Goal: Information Seeking & Learning: Compare options

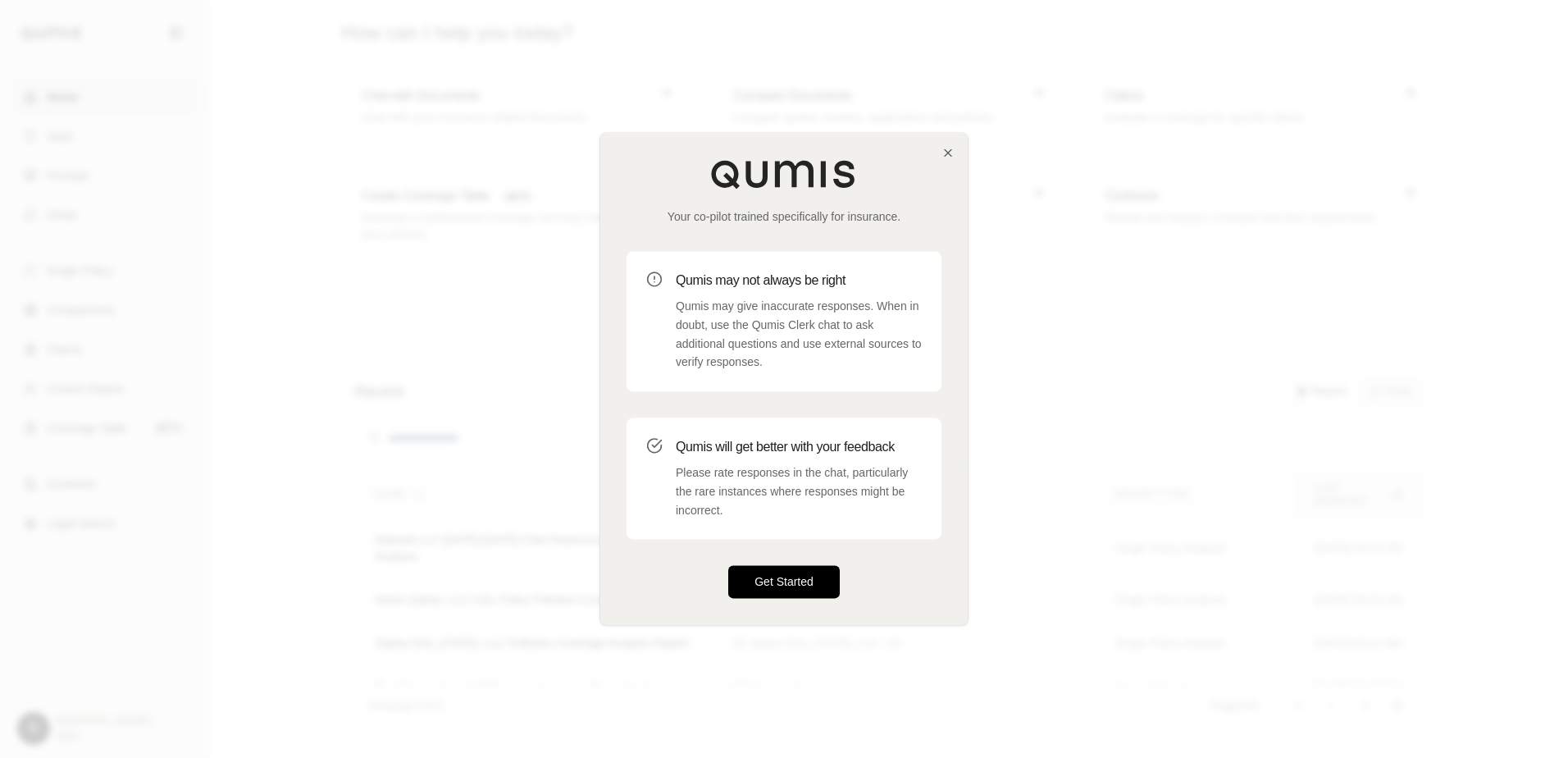
click at [804, 585] on button "Get Started" at bounding box center [784, 583] width 111 height 33
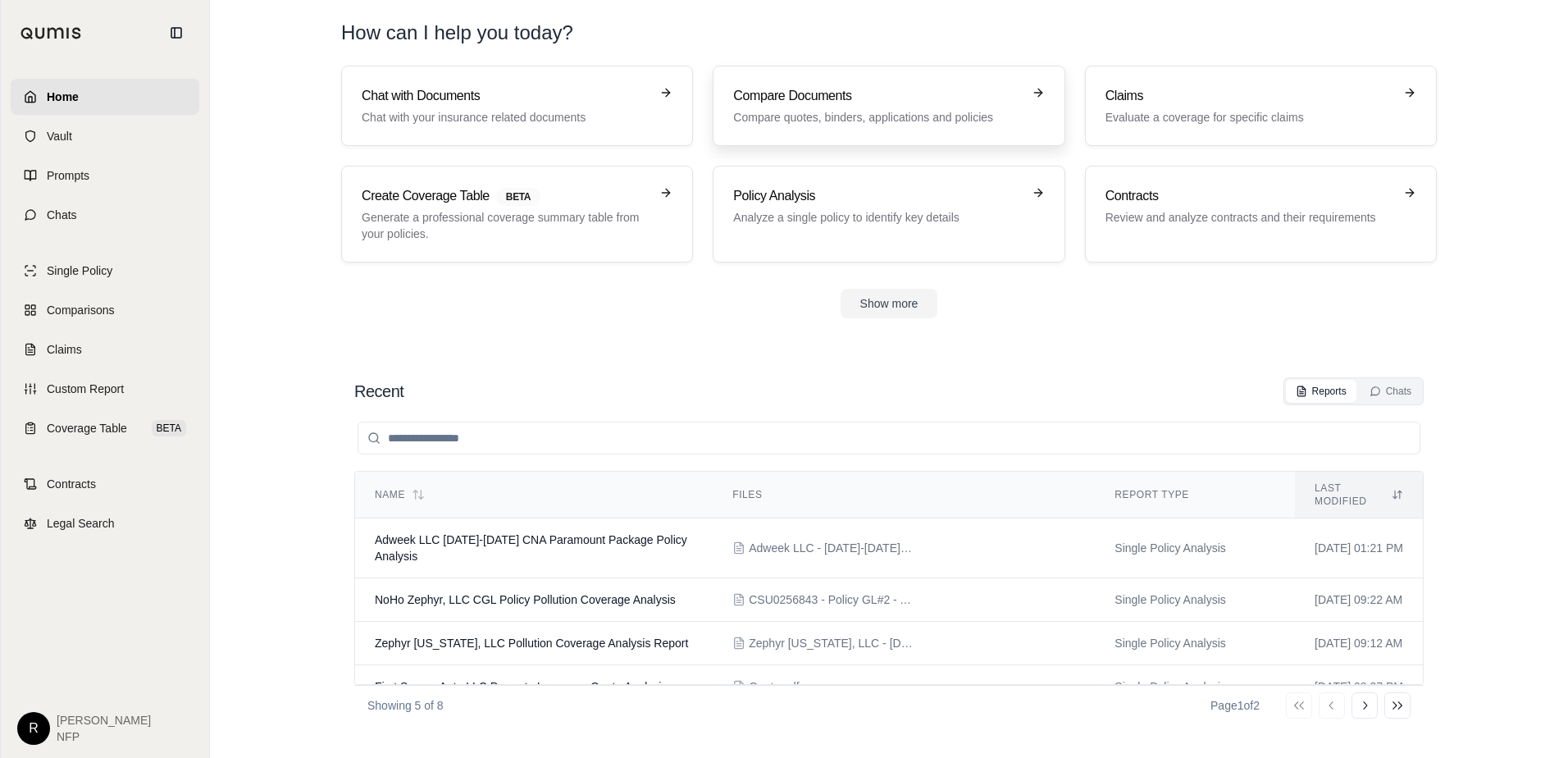
click at [879, 116] on p "Compare quotes, binders, applications and policies" at bounding box center [877, 118] width 288 height 16
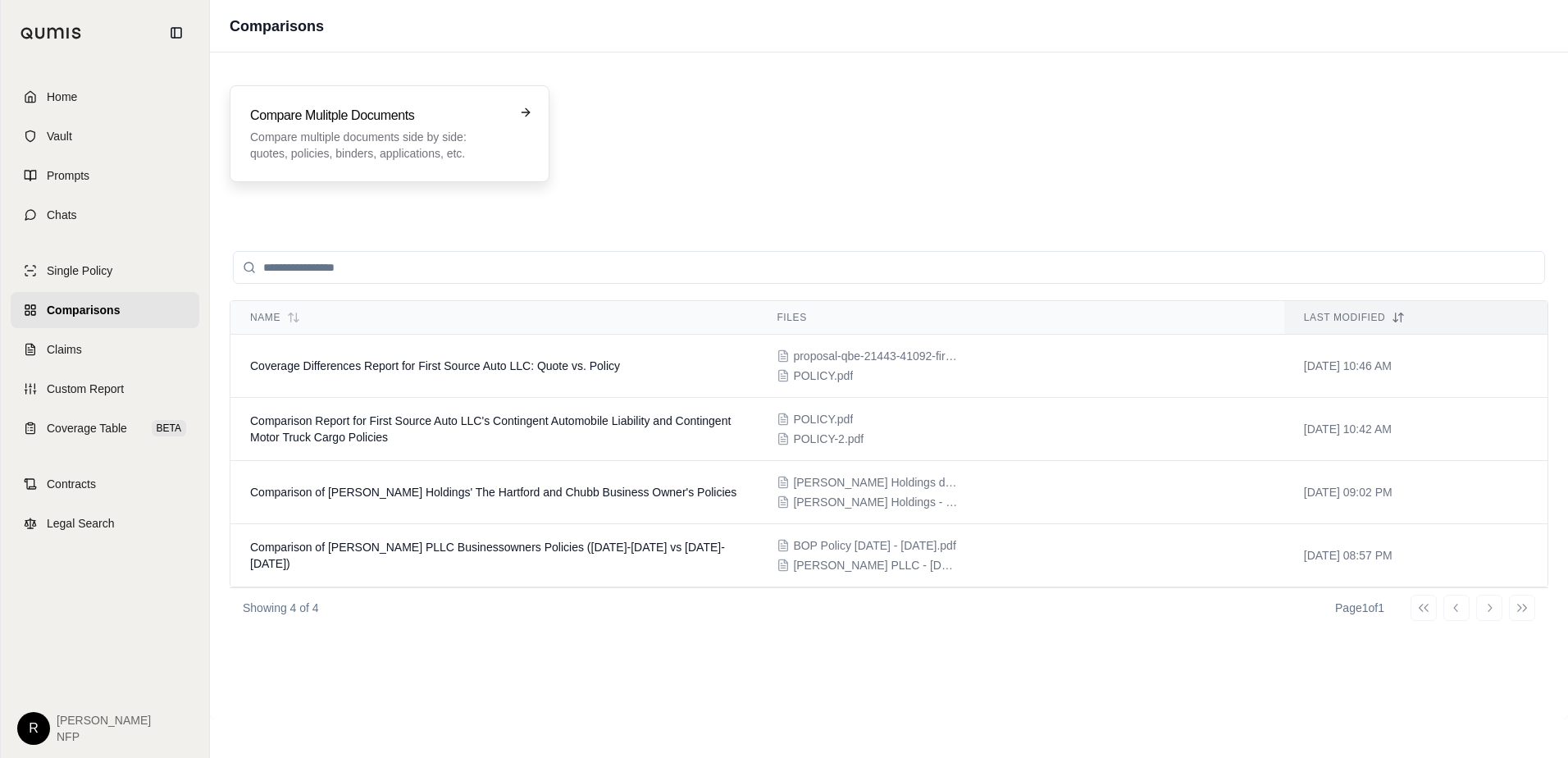
click at [500, 134] on p "Compare multiple documents side by side: quotes, policies, binders, application…" at bounding box center [378, 145] width 256 height 33
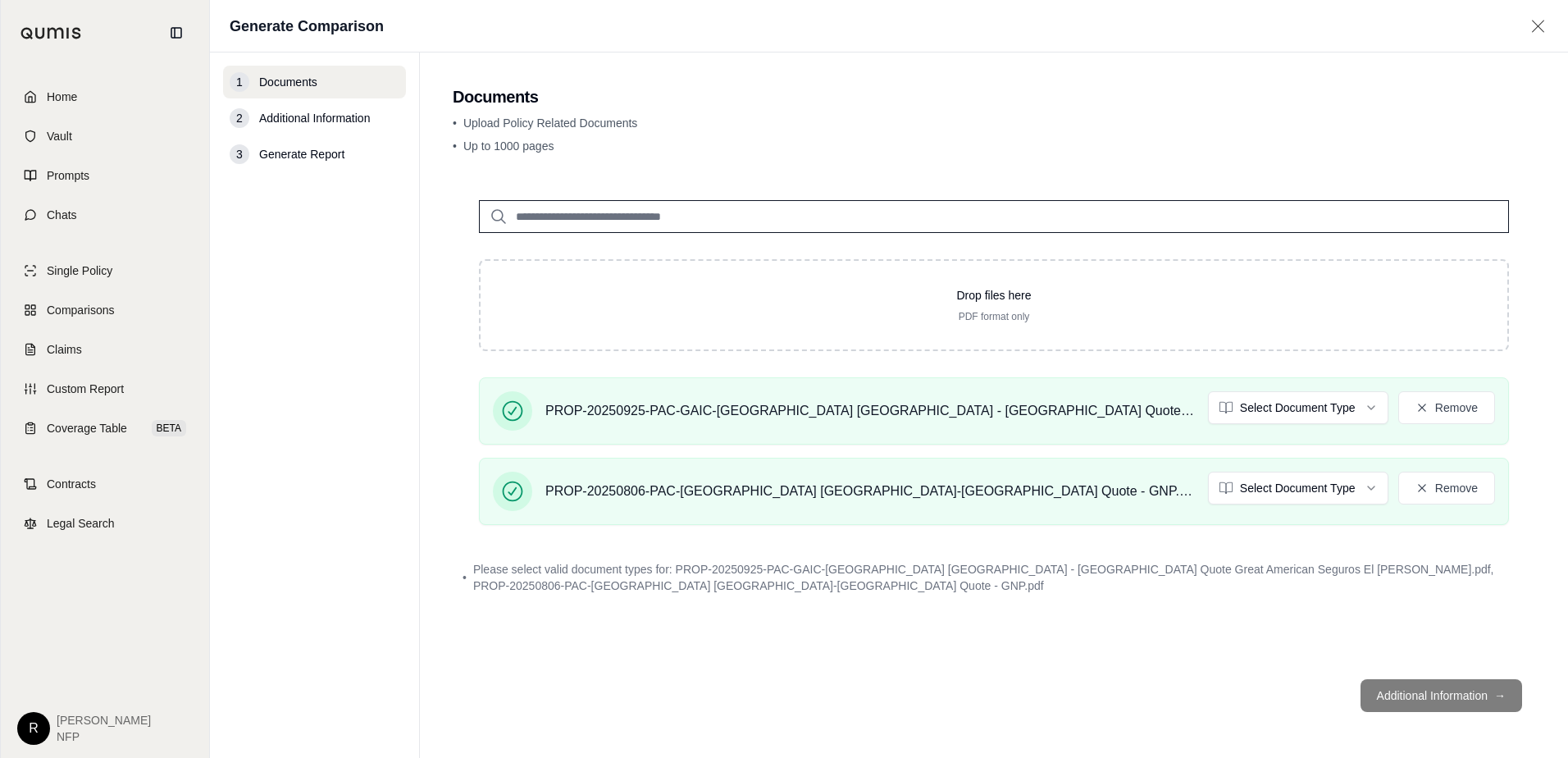
click at [1260, 412] on html "Home Vault Prompts Chats Single Policy Comparisons Claims Custom Report Coverag…" at bounding box center [784, 379] width 1568 height 758
click at [1272, 500] on html "Home Vault Prompts Chats Single Policy Comparisons Claims Custom Report Coverag…" at bounding box center [784, 379] width 1568 height 758
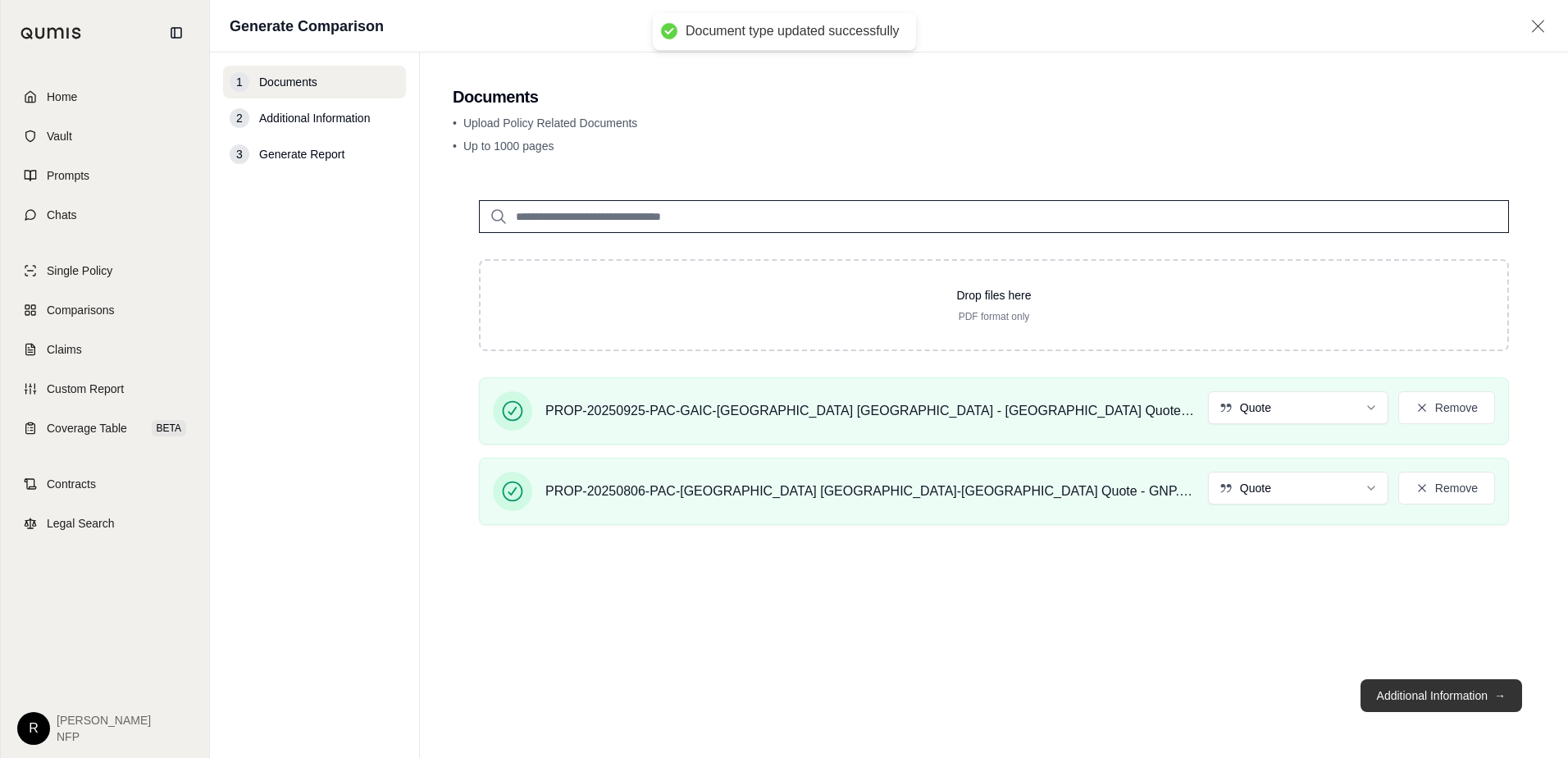
click at [1434, 698] on button "Additional Information →" at bounding box center [1441, 696] width 161 height 33
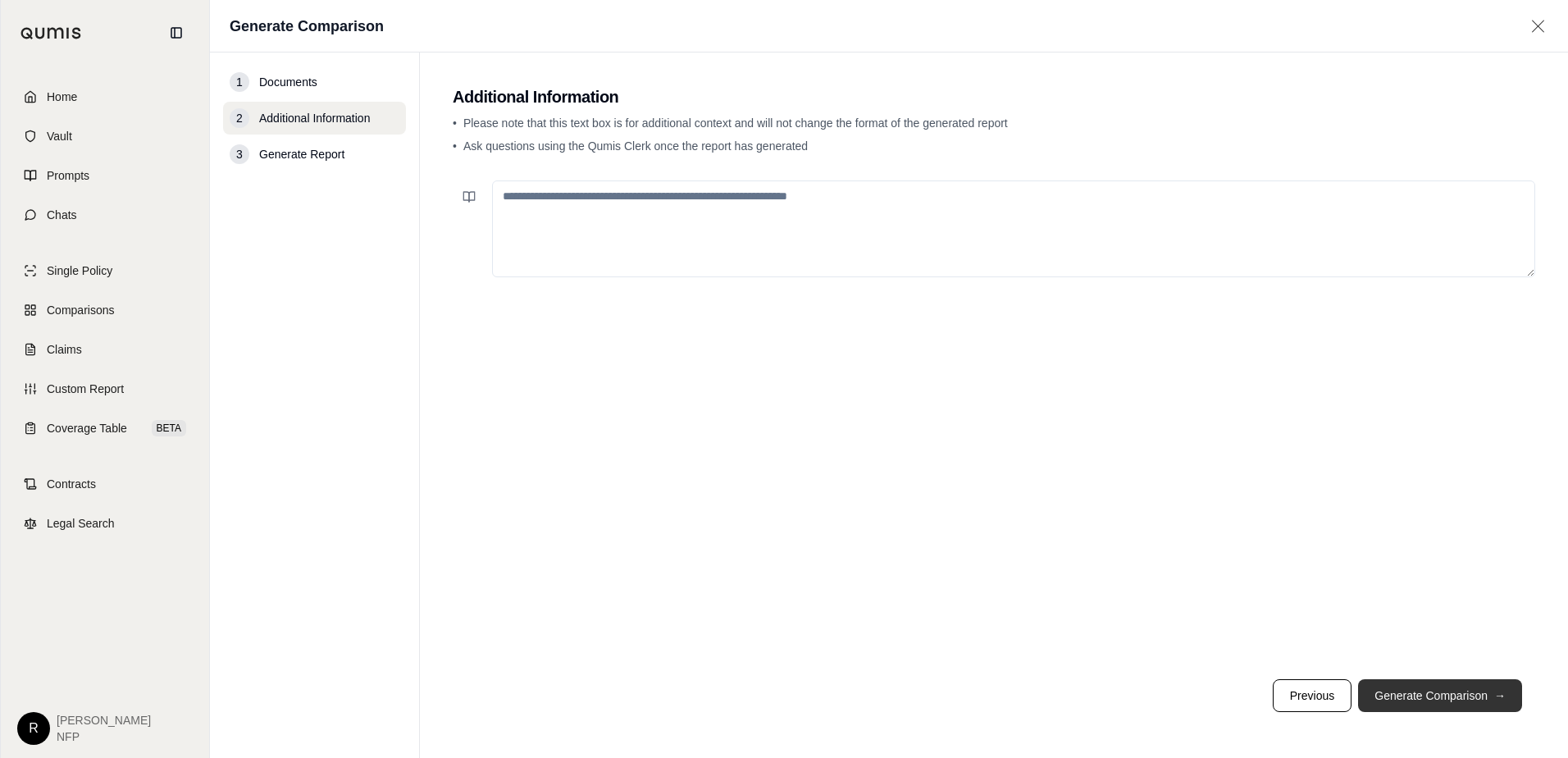
click at [1469, 704] on button "Generate Comparison →" at bounding box center [1441, 696] width 164 height 33
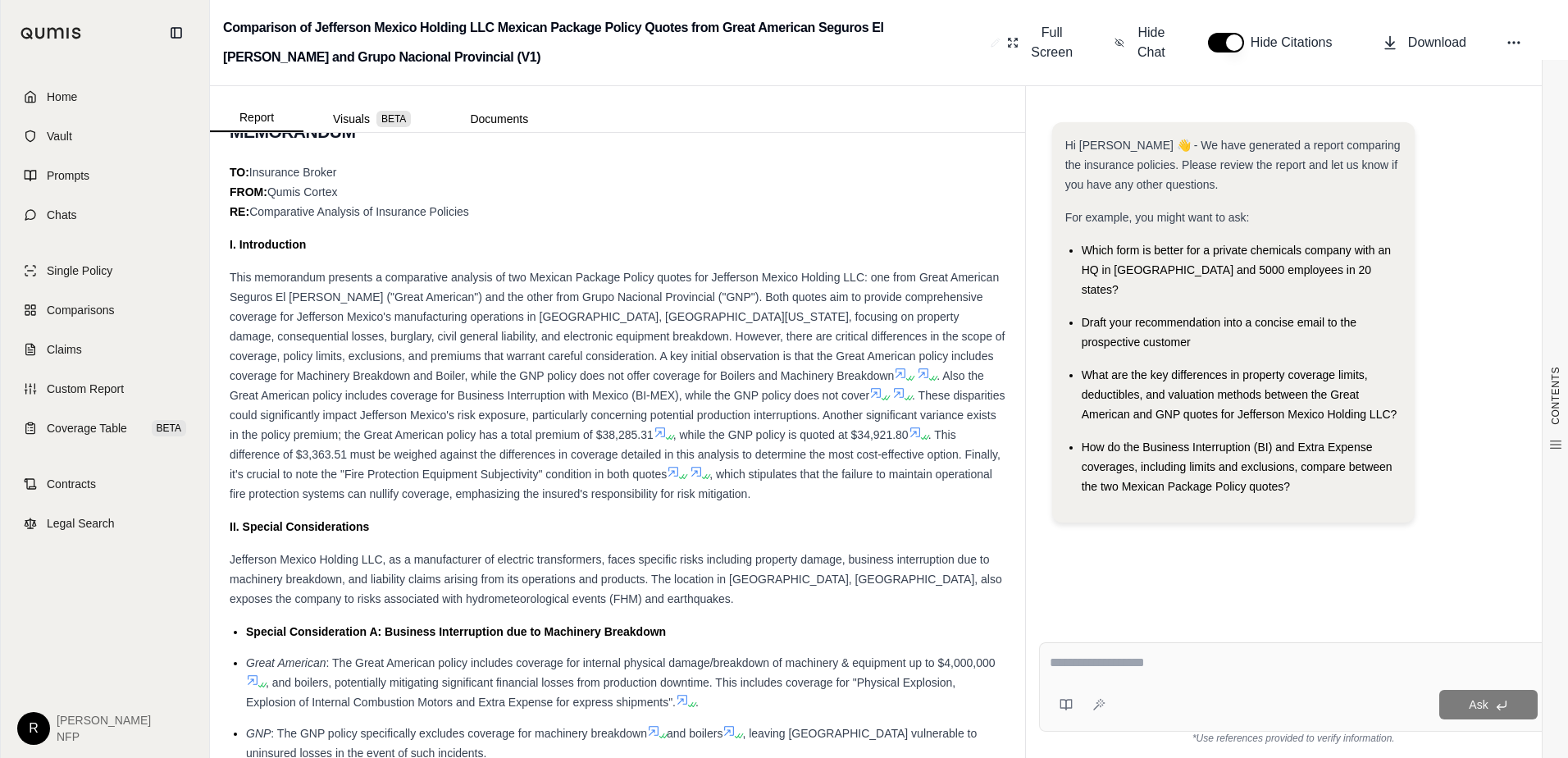
scroll to position [820, 0]
click at [83, 103] on link "Home" at bounding box center [105, 96] width 189 height 37
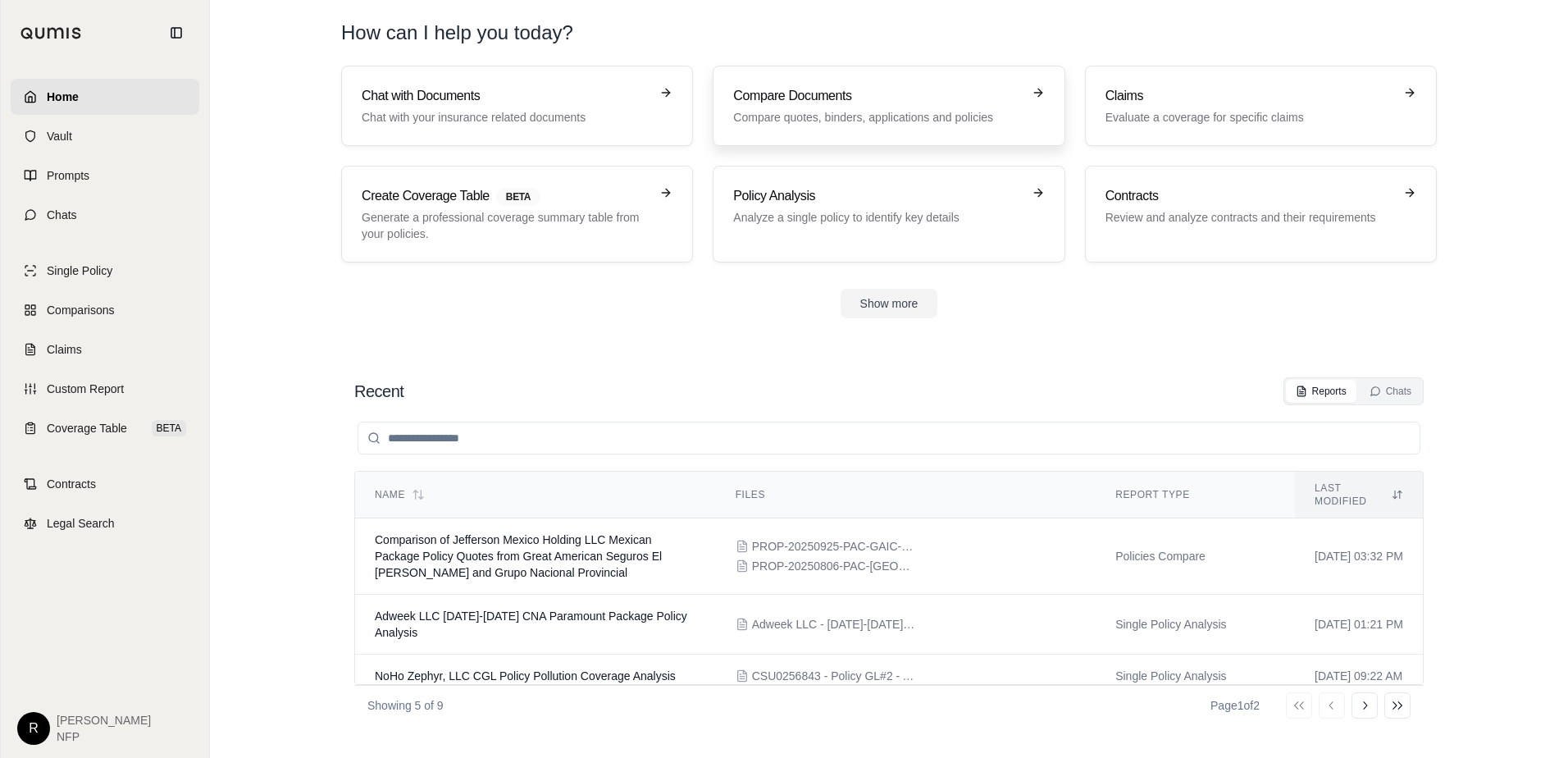
click at [744, 120] on p "Compare quotes, binders, applications and policies" at bounding box center [877, 118] width 288 height 16
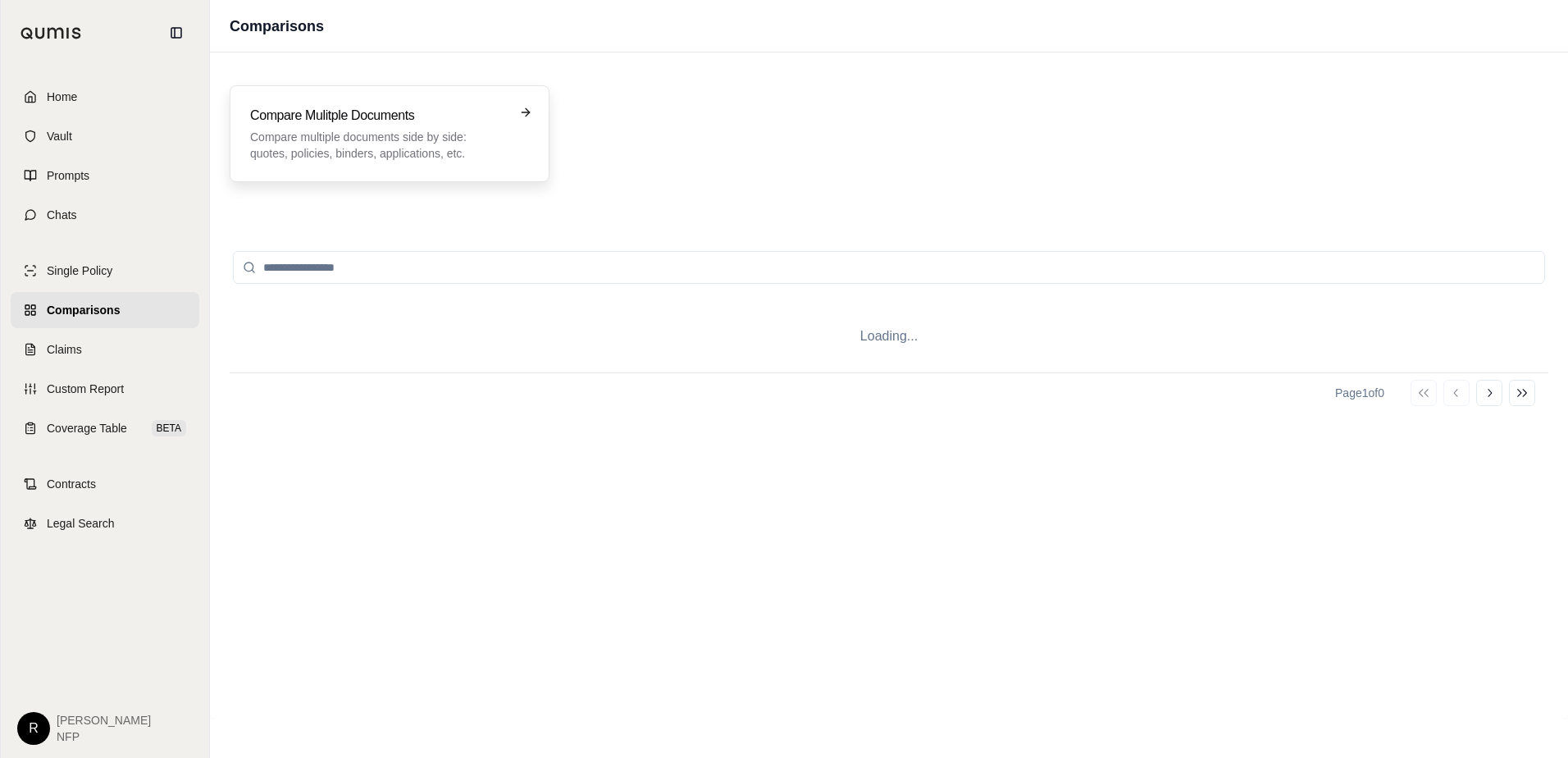
click at [519, 120] on div "Compare Mulitple Documents Compare multiple documents side by side: quotes, pol…" at bounding box center [389, 134] width 279 height 56
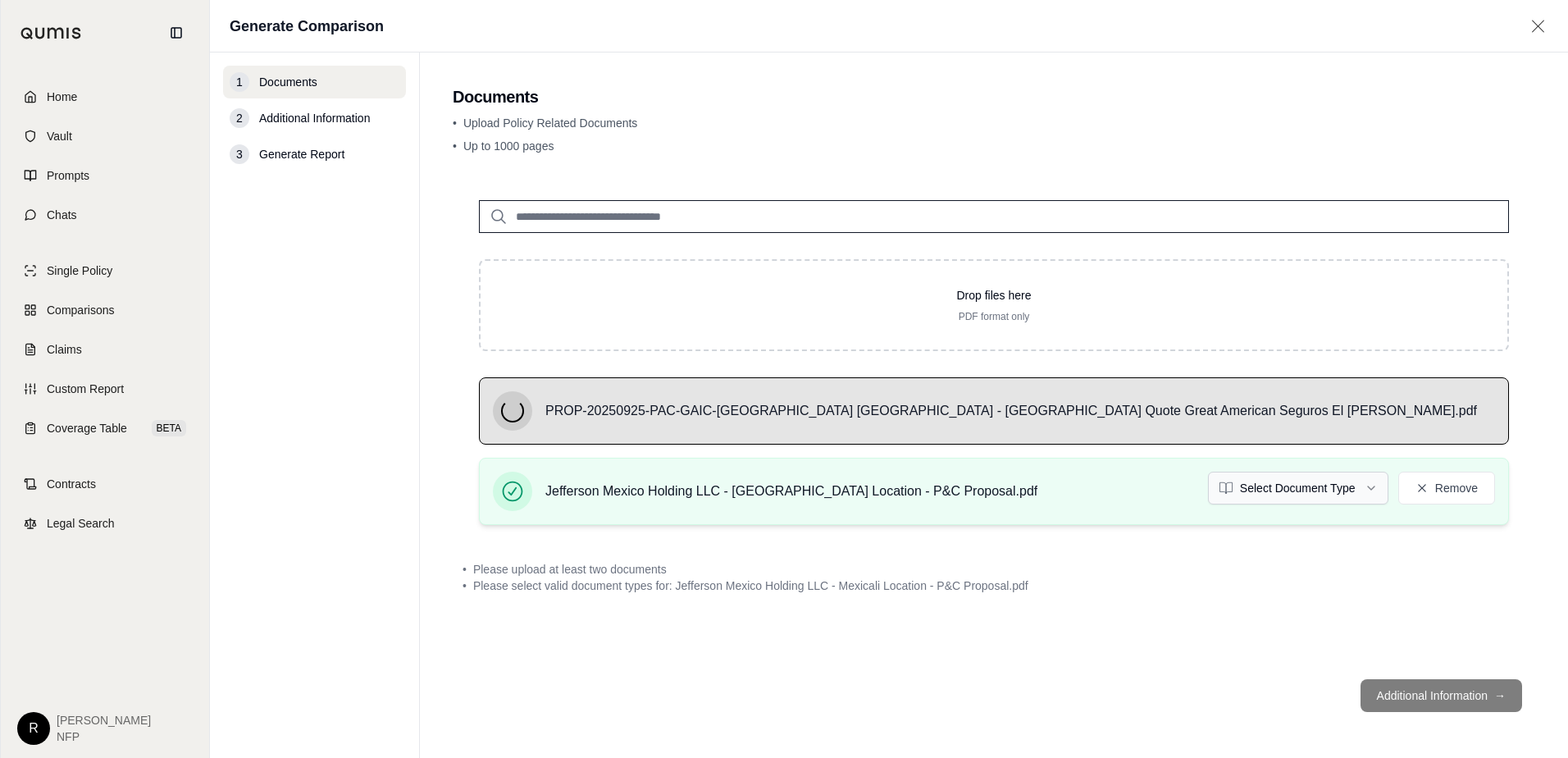
click at [1286, 493] on html "Home Vault Prompts Chats Single Policy Comparisons Claims Custom Report Coverag…" at bounding box center [784, 379] width 1568 height 758
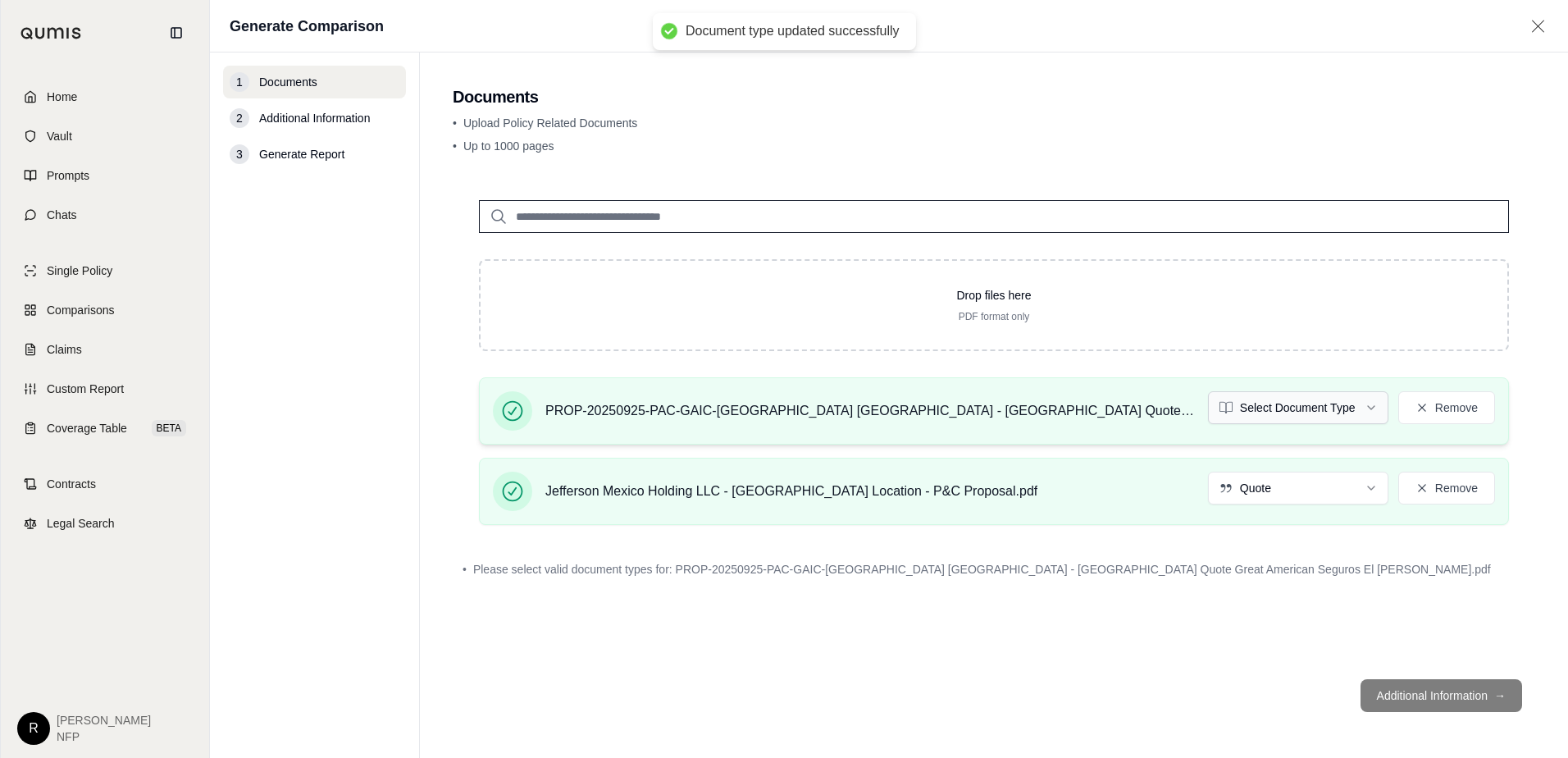
click at [1283, 406] on html "Document type updated successfully Home Vault Prompts Chats Single Policy Compa…" at bounding box center [784, 379] width 1568 height 758
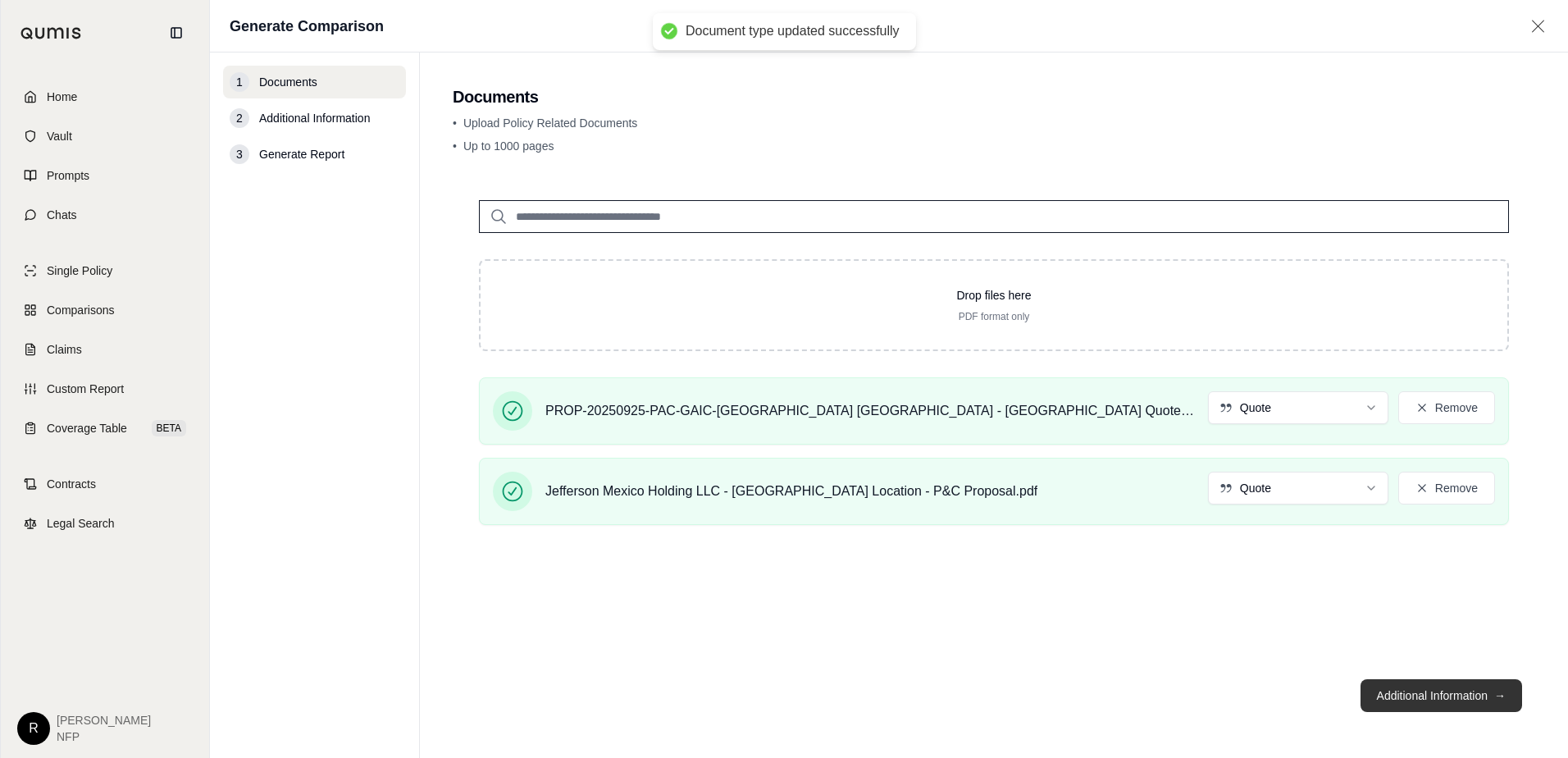
click at [1420, 689] on button "Additional Information →" at bounding box center [1441, 696] width 161 height 33
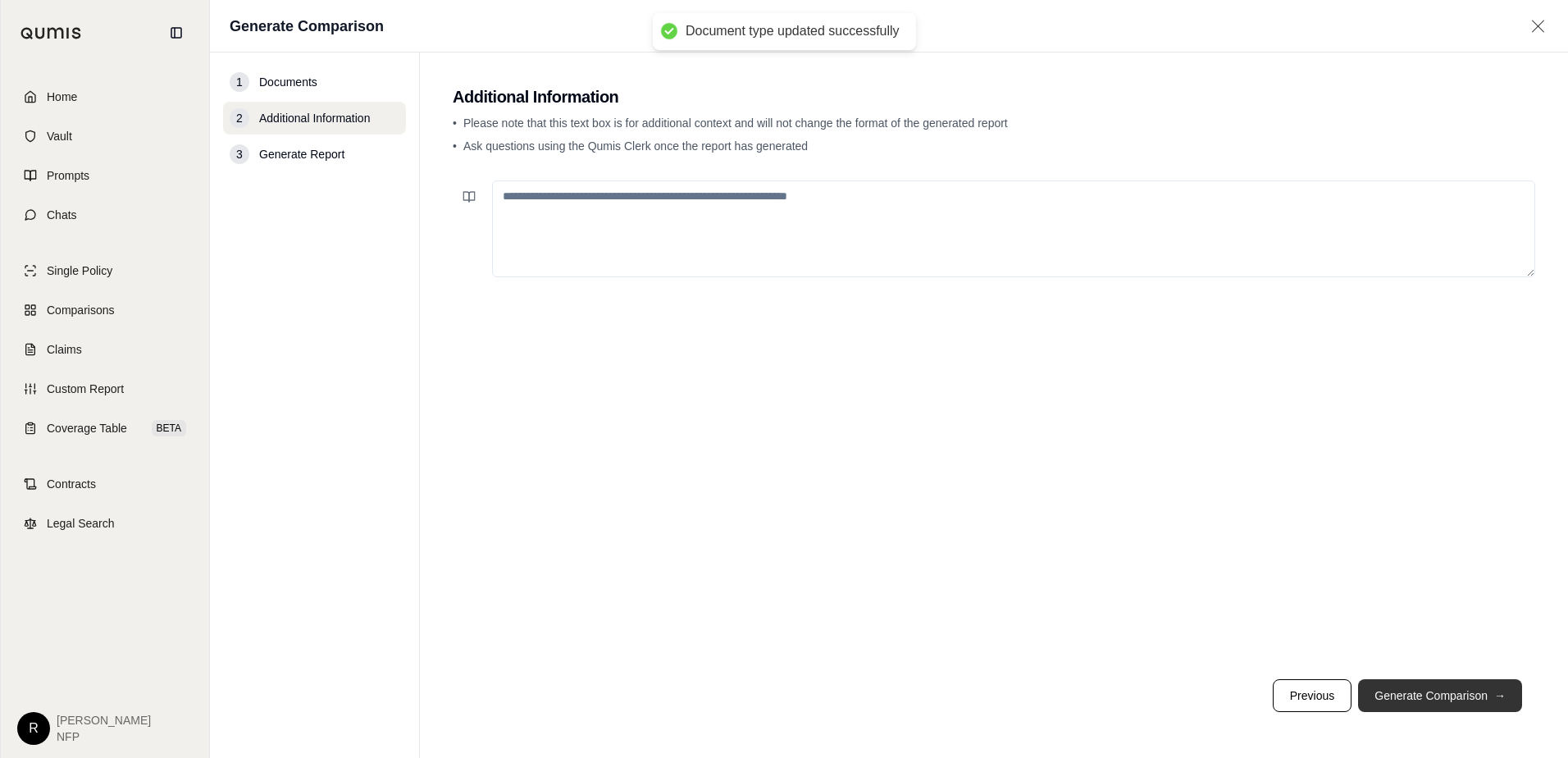
click at [1422, 697] on button "Generate Comparison →" at bounding box center [1441, 696] width 164 height 33
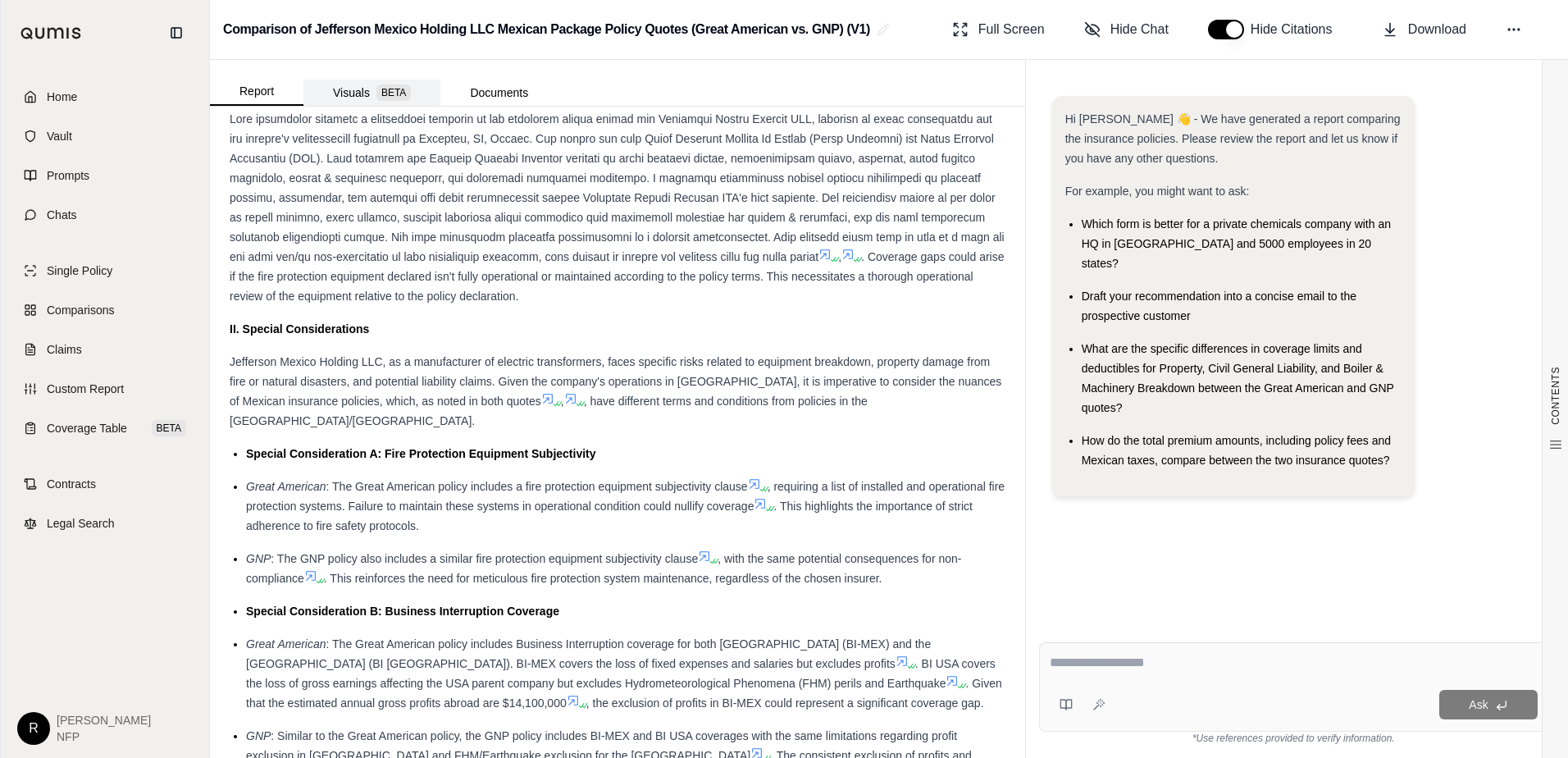
scroll to position [808, 0]
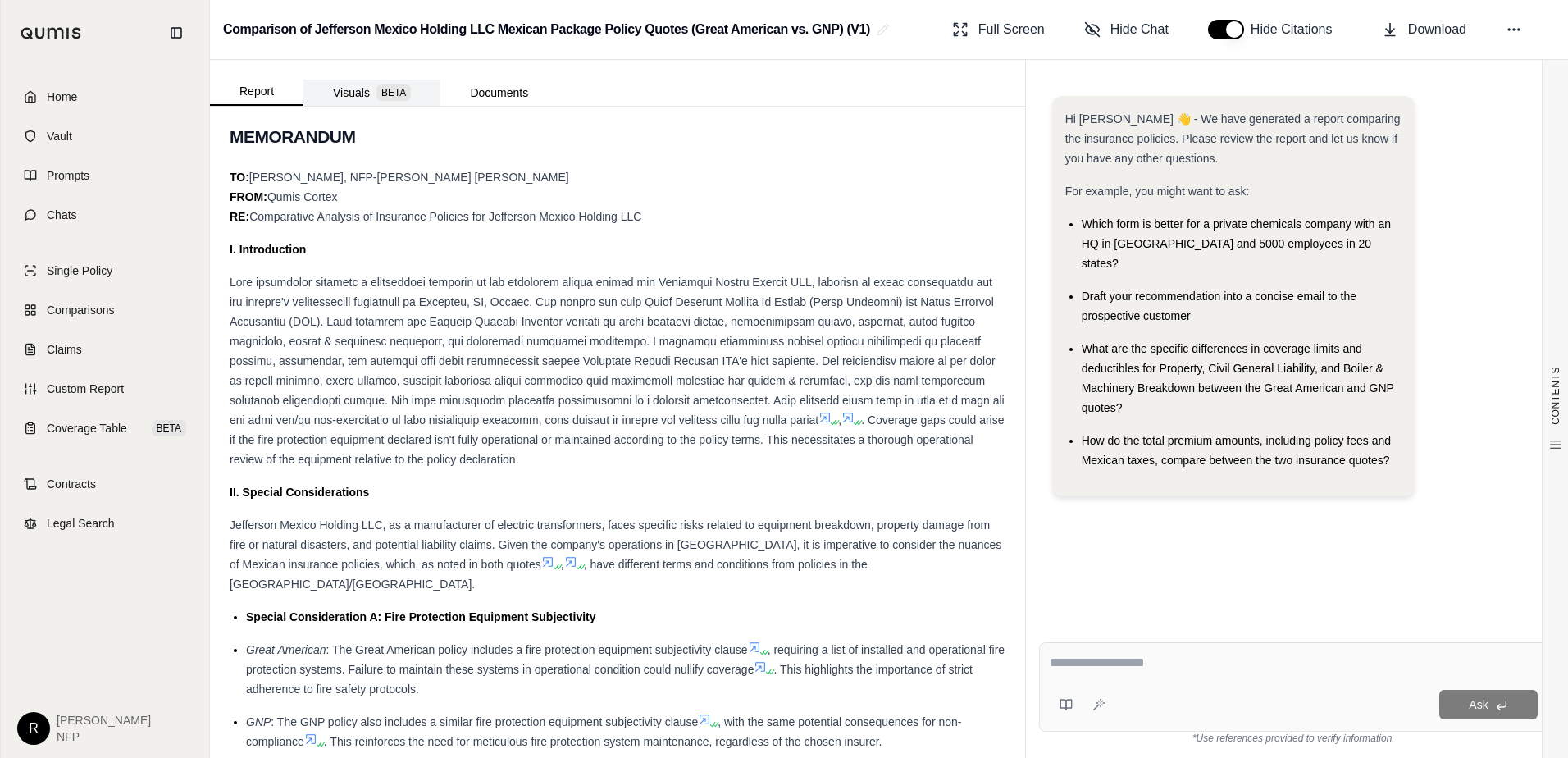
click at [359, 95] on button "Visuals BETA" at bounding box center [372, 92] width 137 height 26
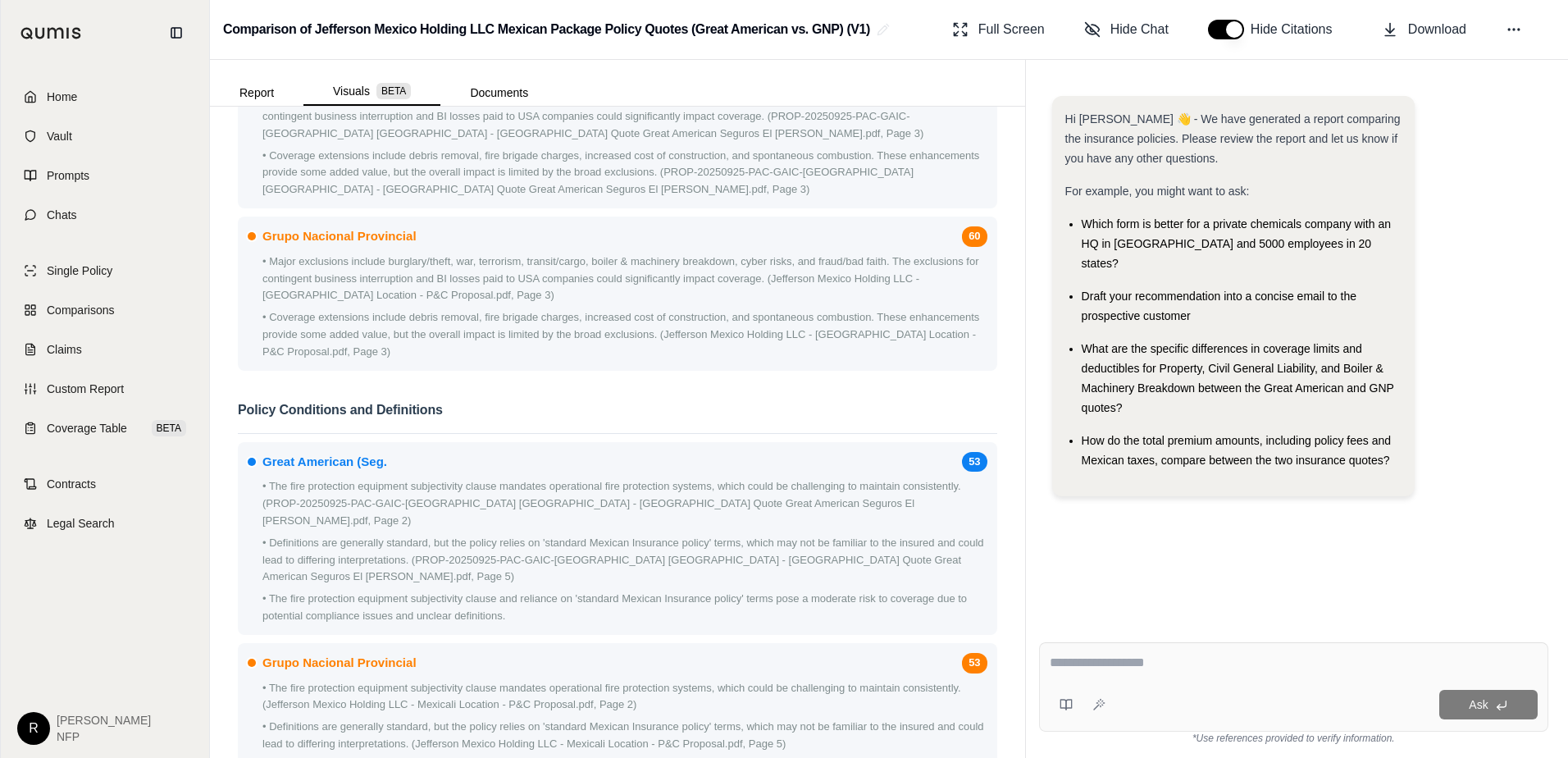
scroll to position [1724, 0]
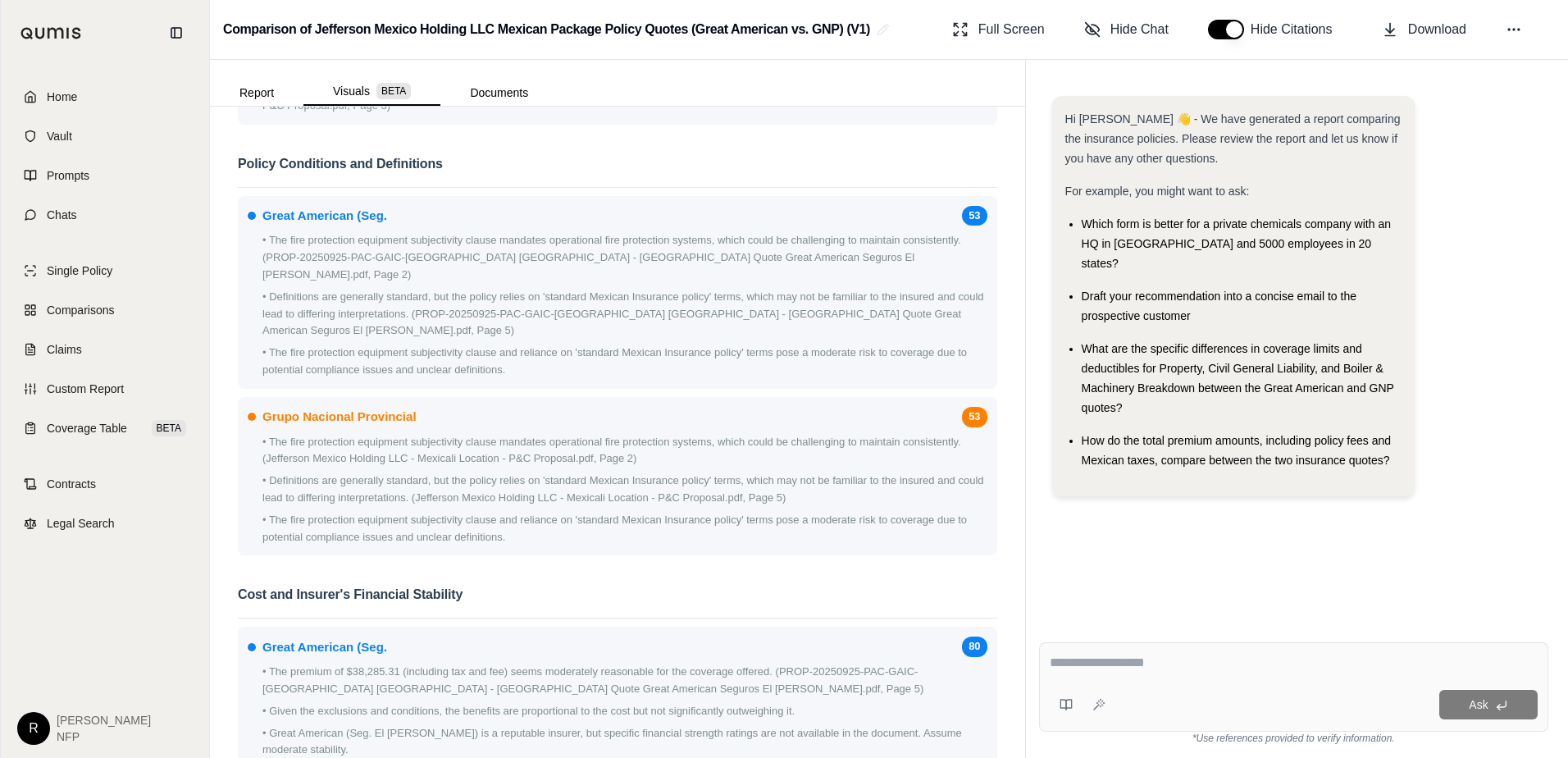
click at [1176, 660] on textarea at bounding box center [1294, 663] width 488 height 20
type textarea "**********"
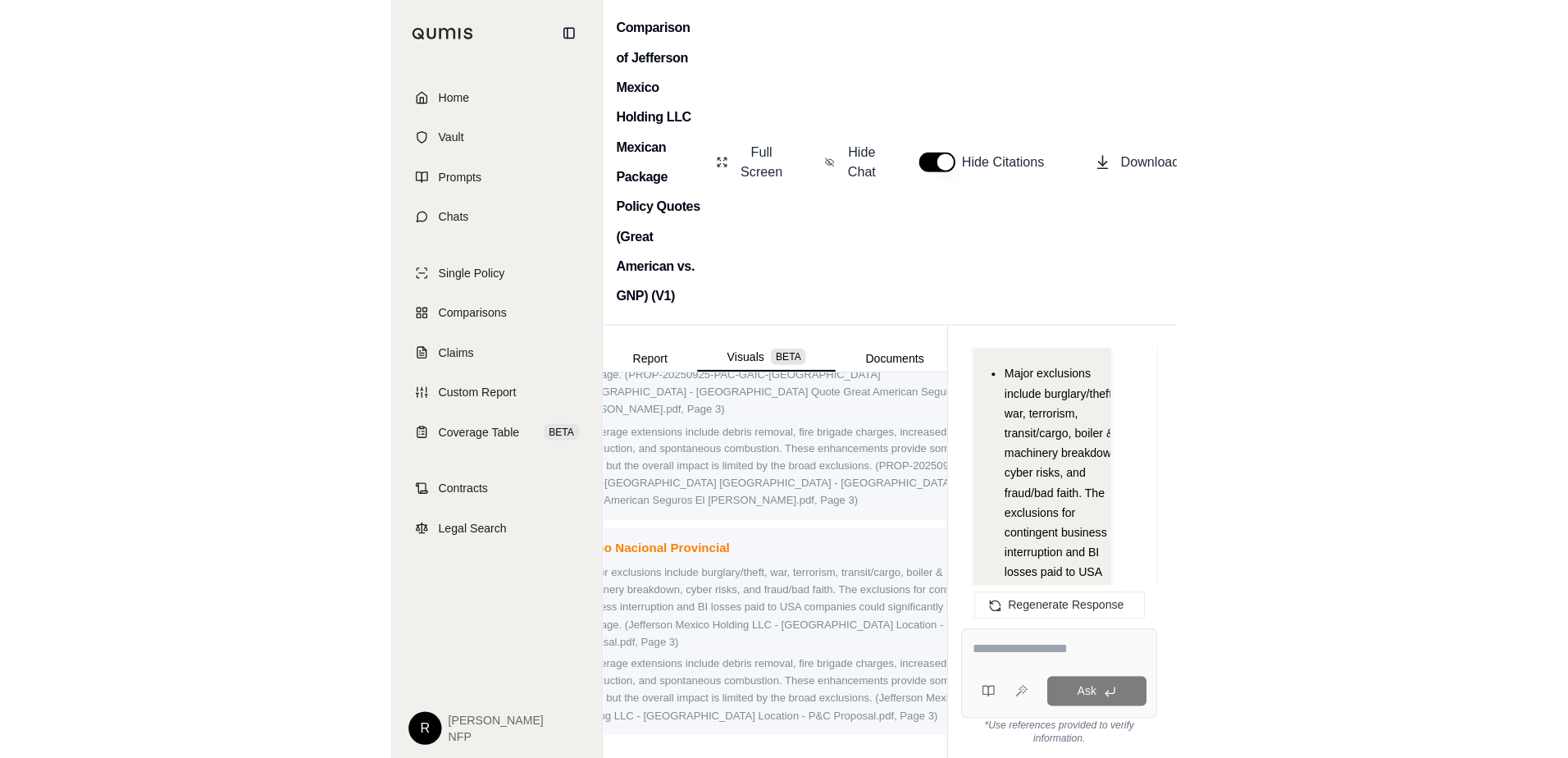
scroll to position [3856, 0]
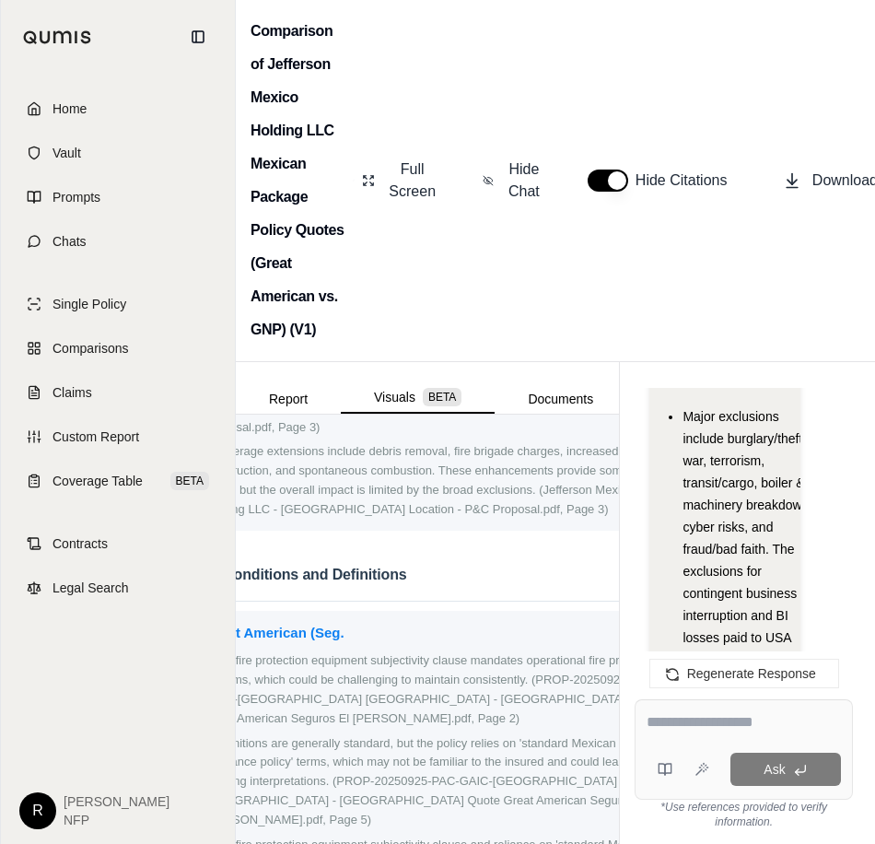
click at [455, 308] on div "Comparison of Jefferson Mexico Holding LLC Mexican Package Policy Quotes (Great…" at bounding box center [555, 181] width 639 height 362
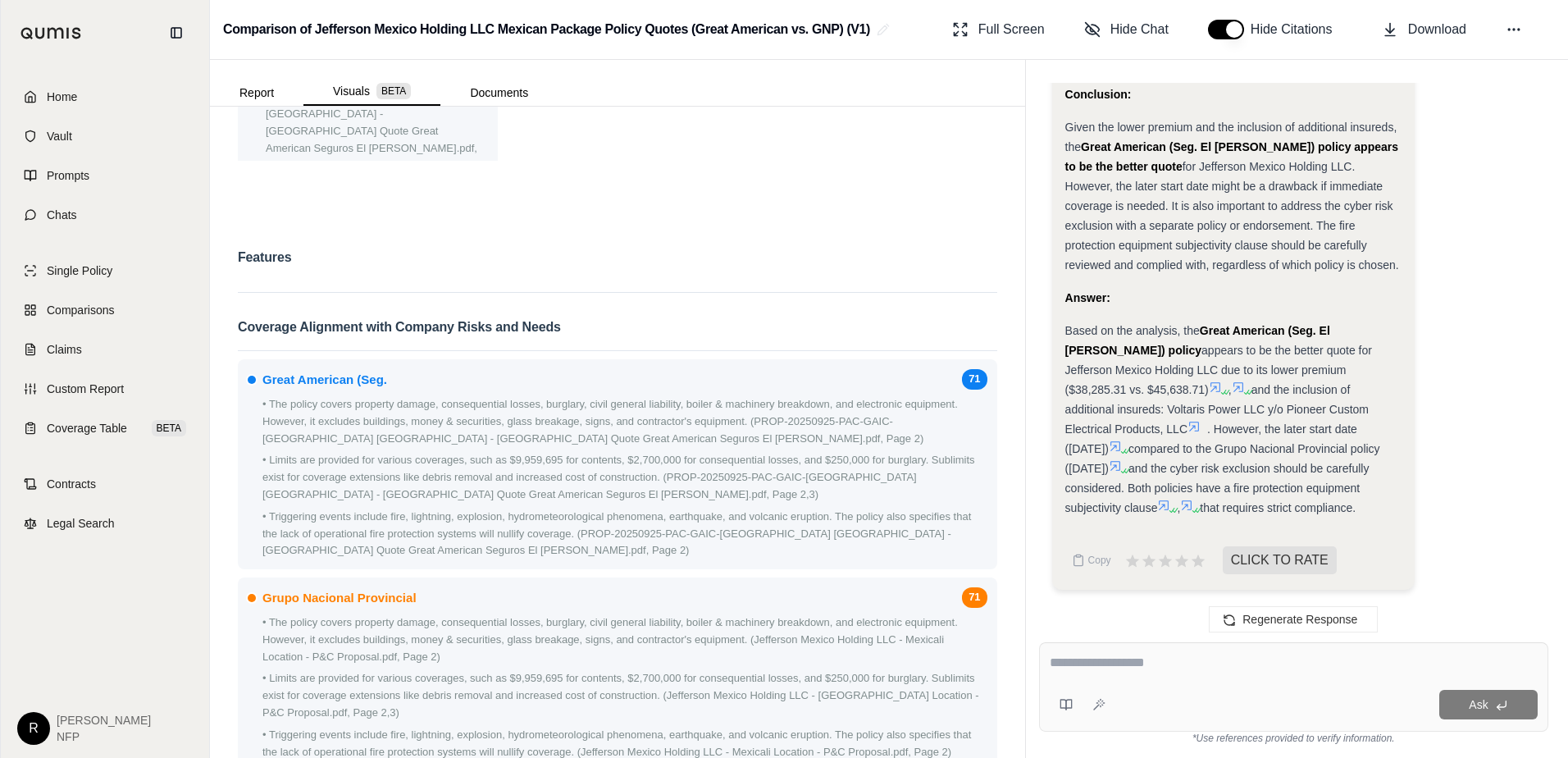
scroll to position [575, 0]
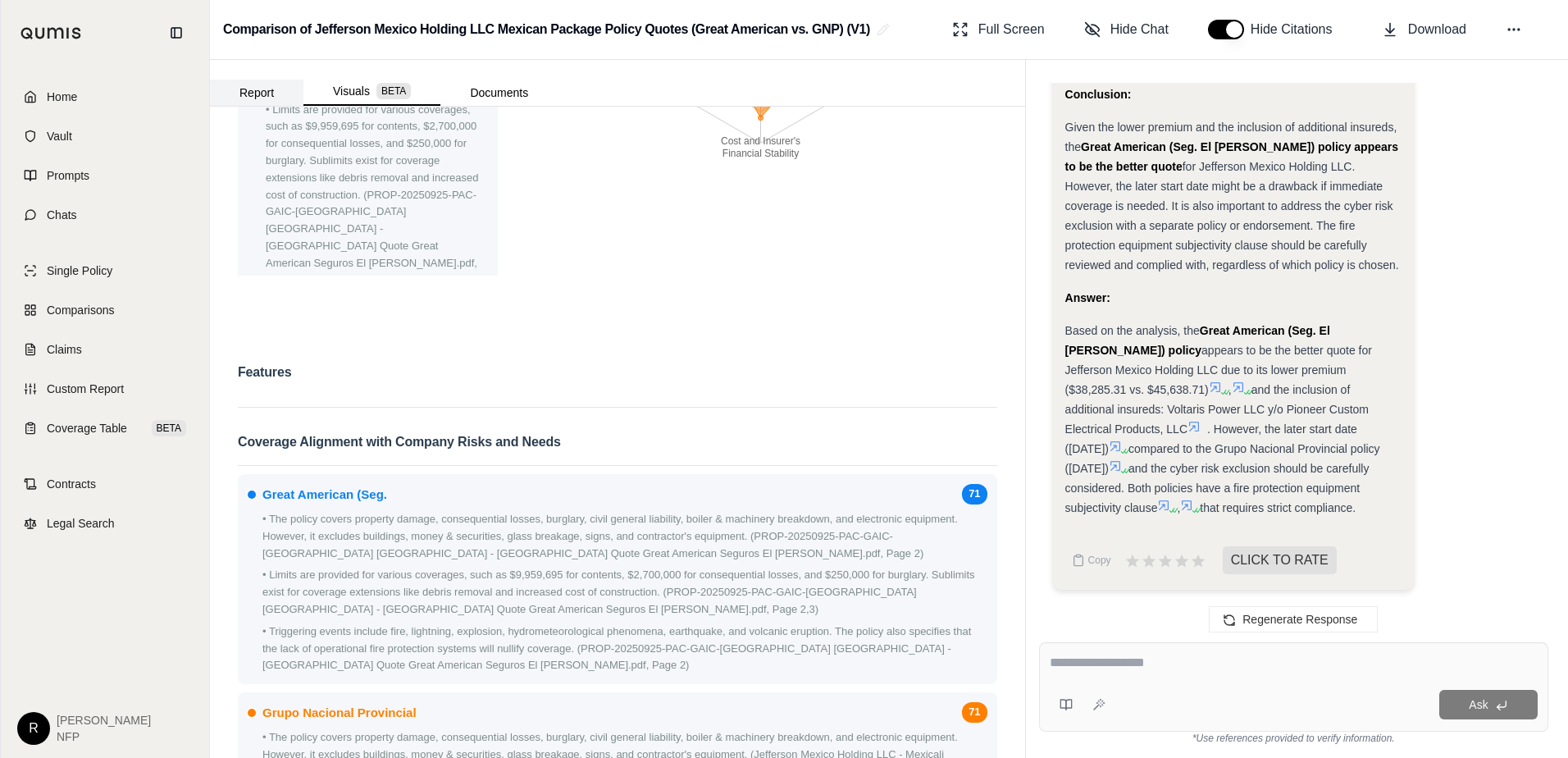
click at [248, 86] on button "Report" at bounding box center [256, 92] width 93 height 26
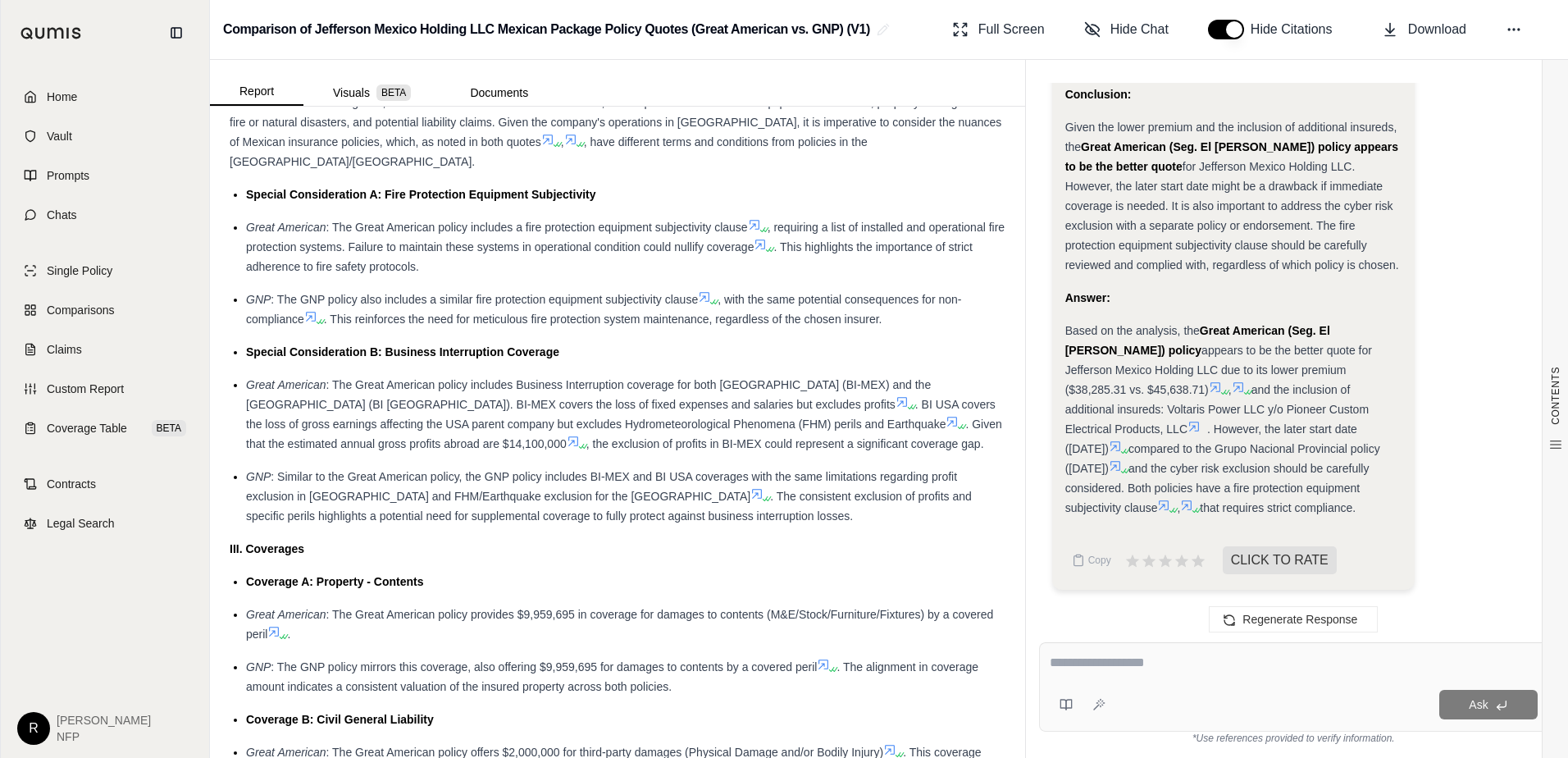
scroll to position [3856, 0]
